Goal: Task Accomplishment & Management: Complete application form

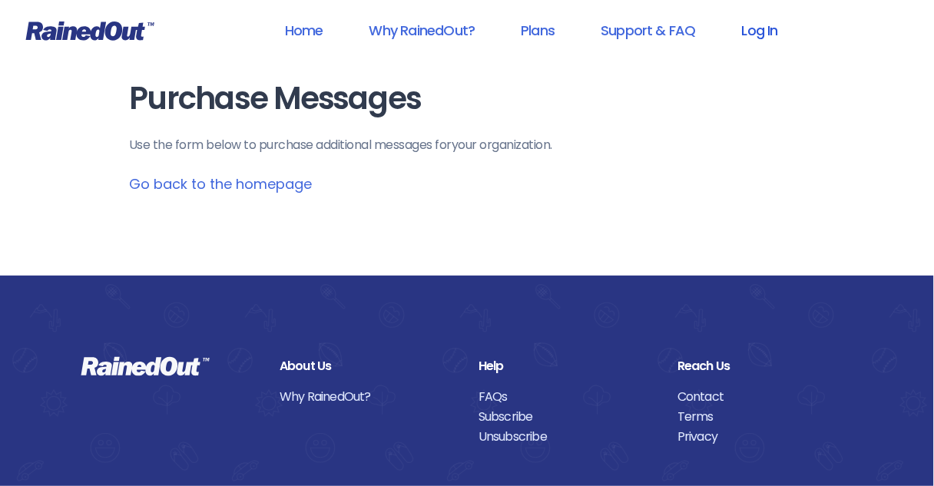
click at [756, 34] on link "Log In" at bounding box center [760, 30] width 76 height 35
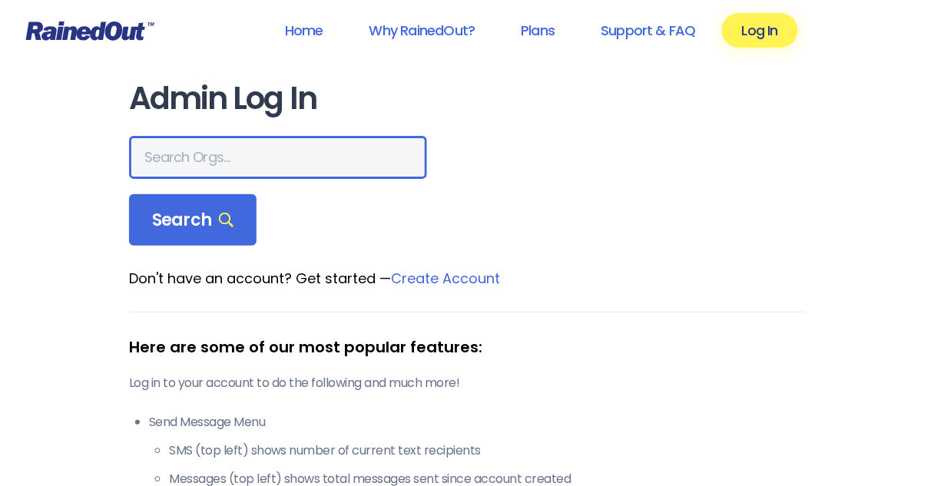
click at [215, 154] on input "text" at bounding box center [278, 157] width 298 height 43
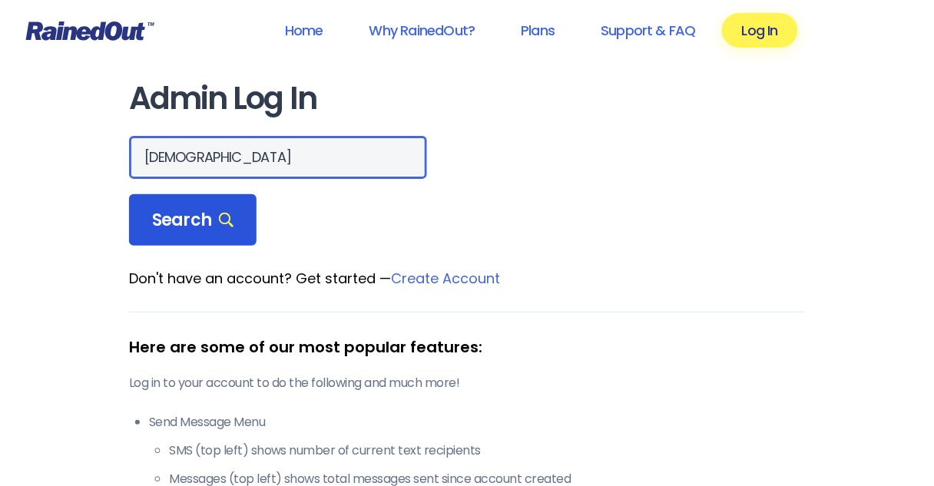
type input "[DEMOGRAPHIC_DATA]"
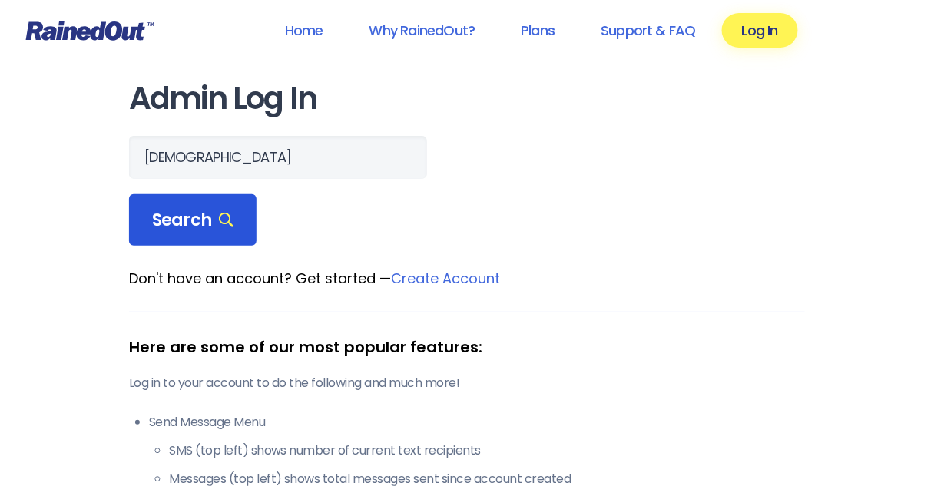
click at [180, 227] on span "Search" at bounding box center [192, 221] width 81 height 22
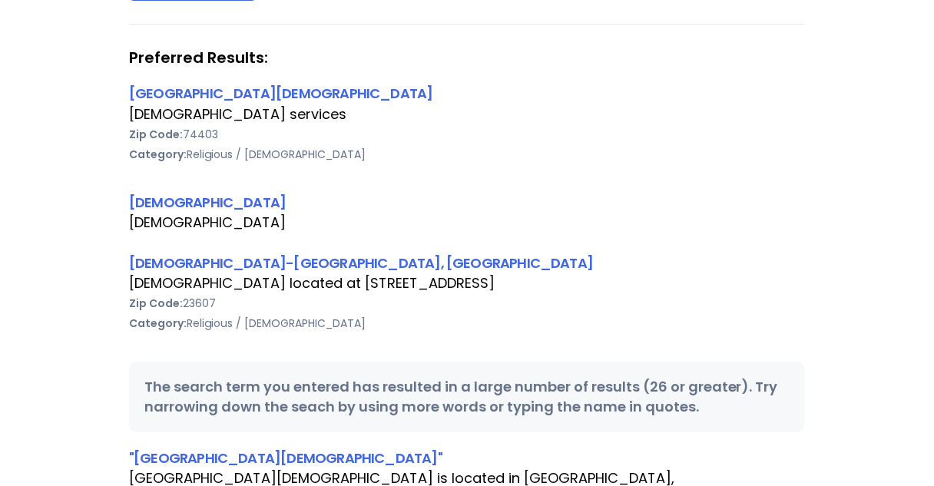
scroll to position [246, 0]
click at [220, 261] on link "[DEMOGRAPHIC_DATA]-[GEOGRAPHIC_DATA], [GEOGRAPHIC_DATA]" at bounding box center [361, 262] width 464 height 19
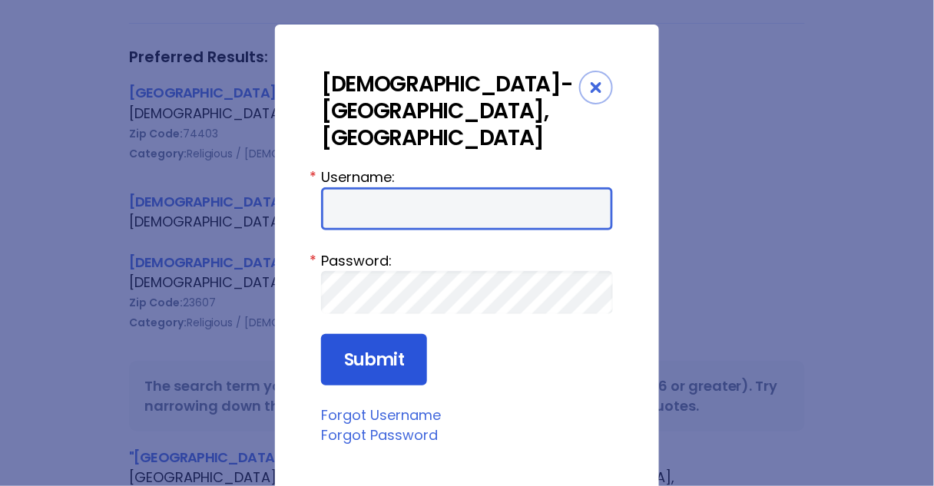
type input "Preston954"
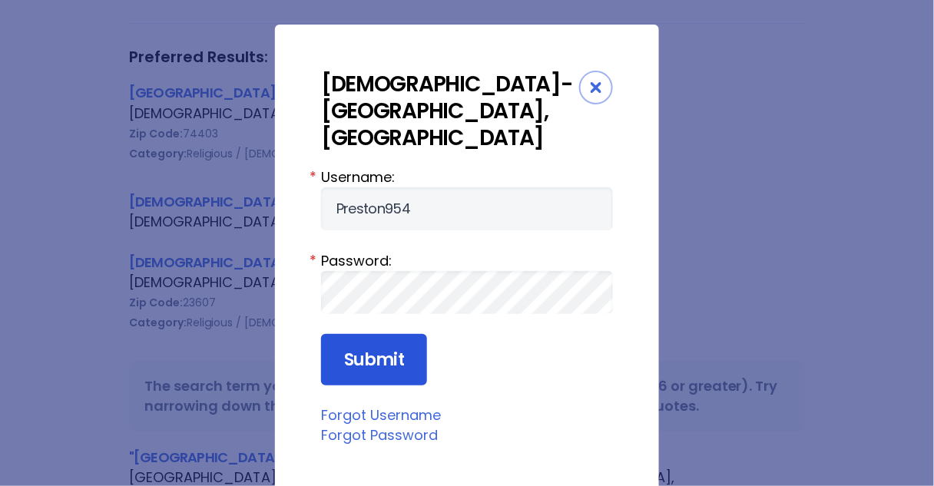
click at [353, 334] on input "Submit" at bounding box center [374, 360] width 106 height 52
